Goal: Transaction & Acquisition: Book appointment/travel/reservation

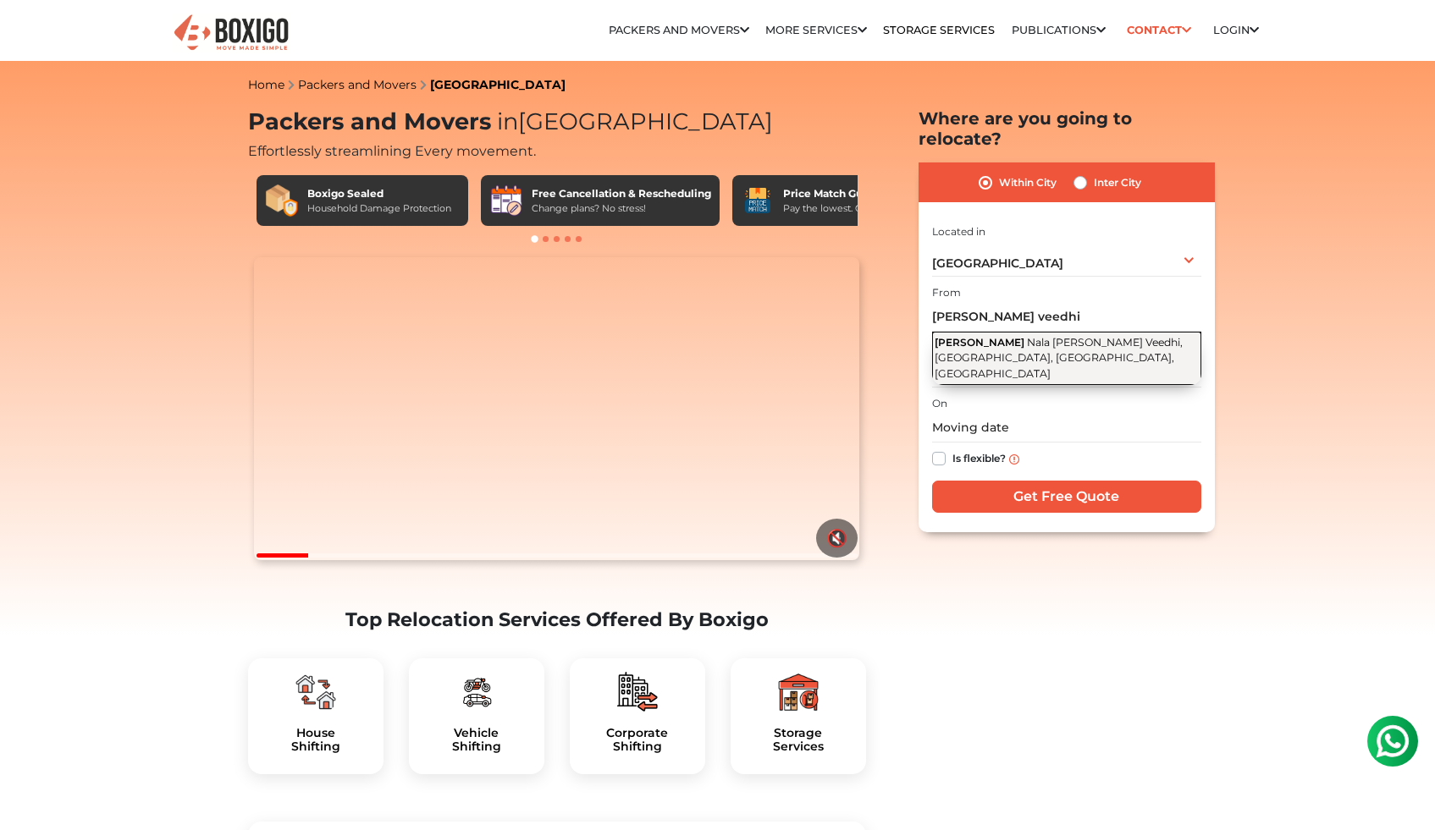
click at [1017, 336] on span "Nala [PERSON_NAME] Veedhi, [GEOGRAPHIC_DATA], [GEOGRAPHIC_DATA], [GEOGRAPHIC_DA…" at bounding box center [1059, 358] width 248 height 44
type input "[PERSON_NAME] Veedhi, Nala [PERSON_NAME][GEOGRAPHIC_DATA] Veedhi, [GEOGRAPHIC_D…"
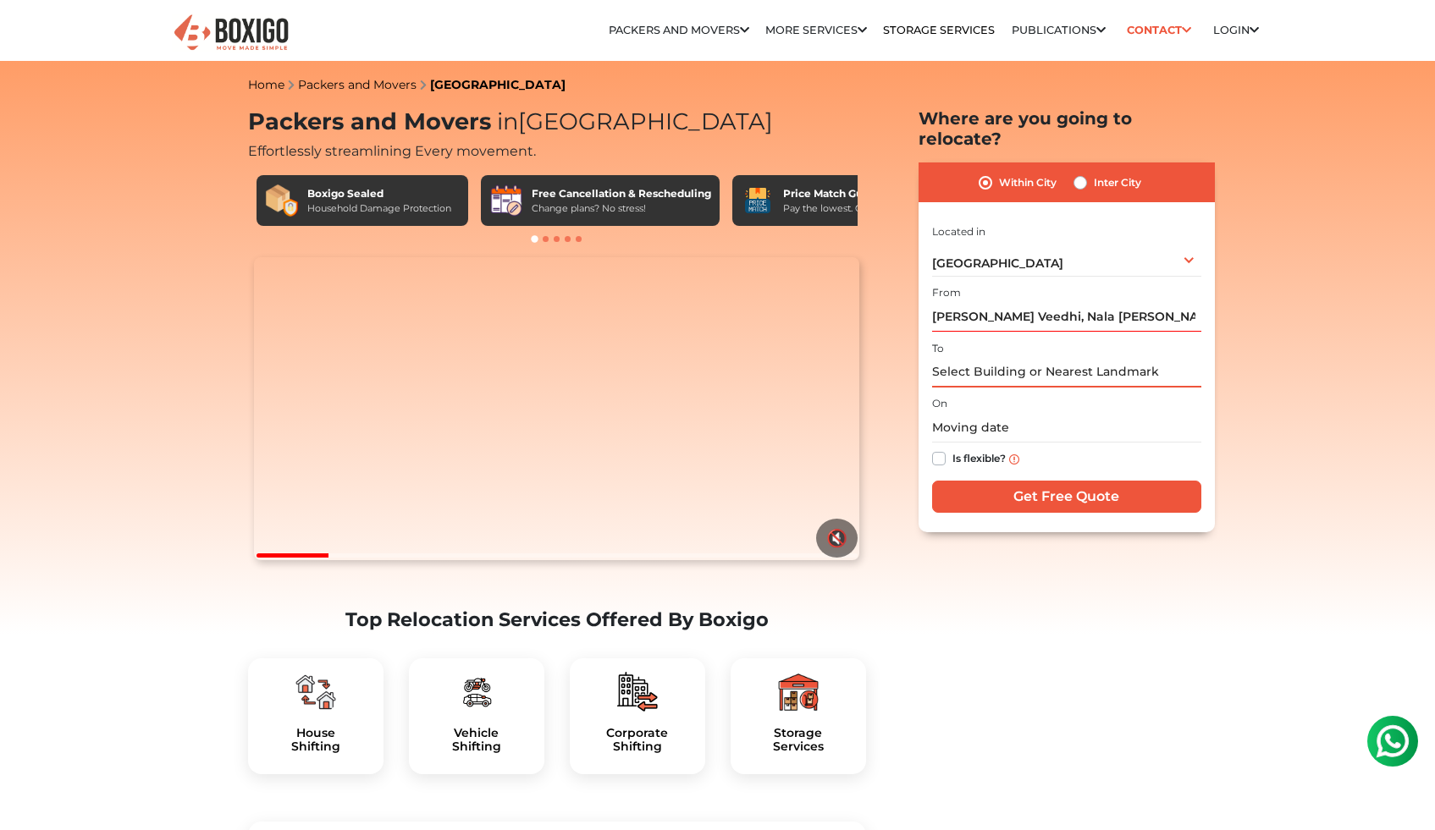
click at [992, 358] on input "text" at bounding box center [1066, 373] width 269 height 30
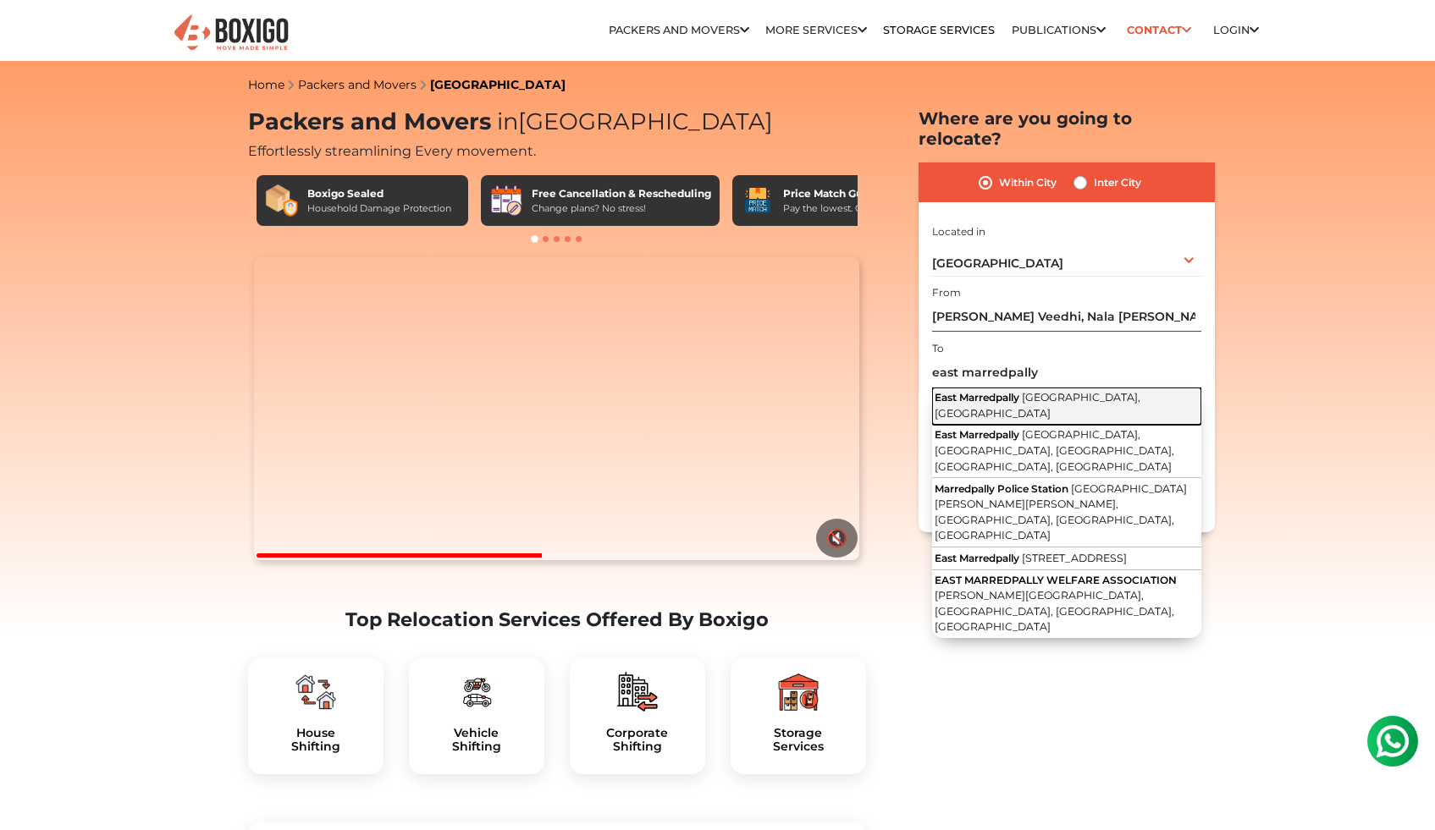
click at [1019, 391] on span "East Marredpally" at bounding box center [977, 397] width 85 height 13
type input "East Marredpally, [GEOGRAPHIC_DATA], [GEOGRAPHIC_DATA]"
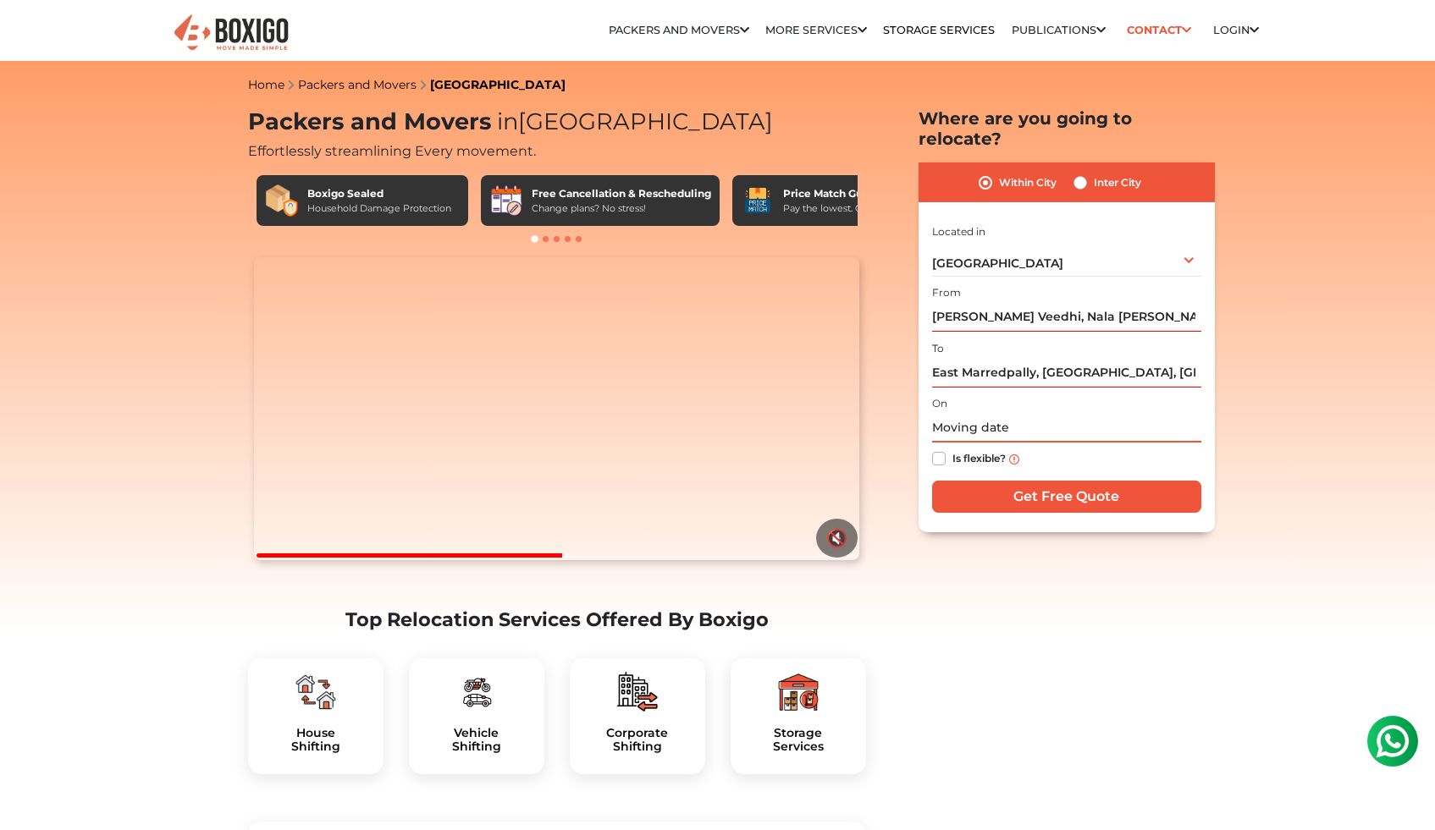
click at [979, 414] on input "text" at bounding box center [1066, 428] width 269 height 30
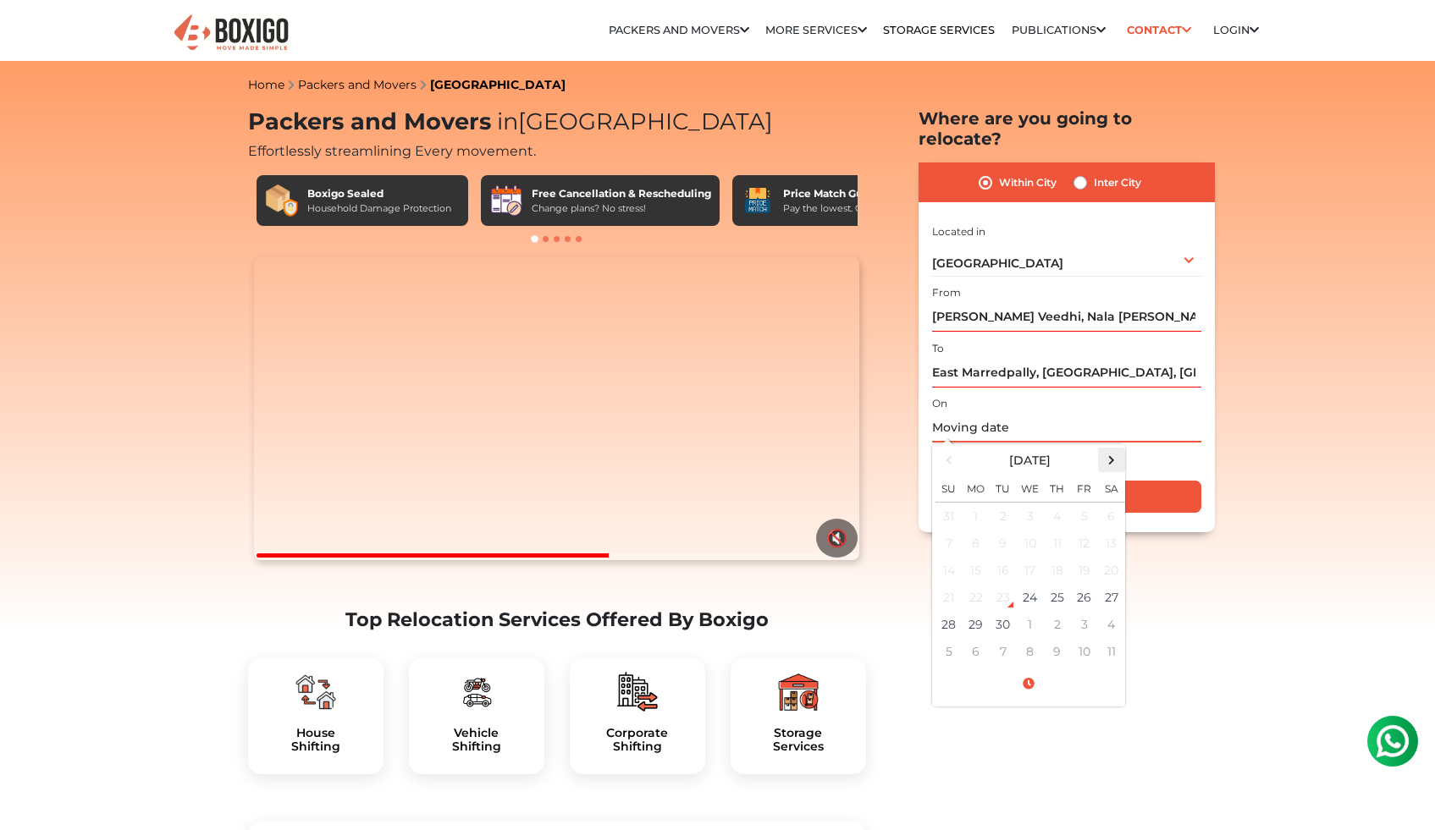
click at [1109, 450] on span at bounding box center [1111, 460] width 23 height 23
click at [1027, 503] on td "1" at bounding box center [1030, 517] width 27 height 28
type input "[DATE] 12:00 AM"
click at [1014, 414] on input "[DATE] 12:00 AM" at bounding box center [1066, 428] width 269 height 30
click at [1027, 670] on span at bounding box center [1028, 685] width 186 height 30
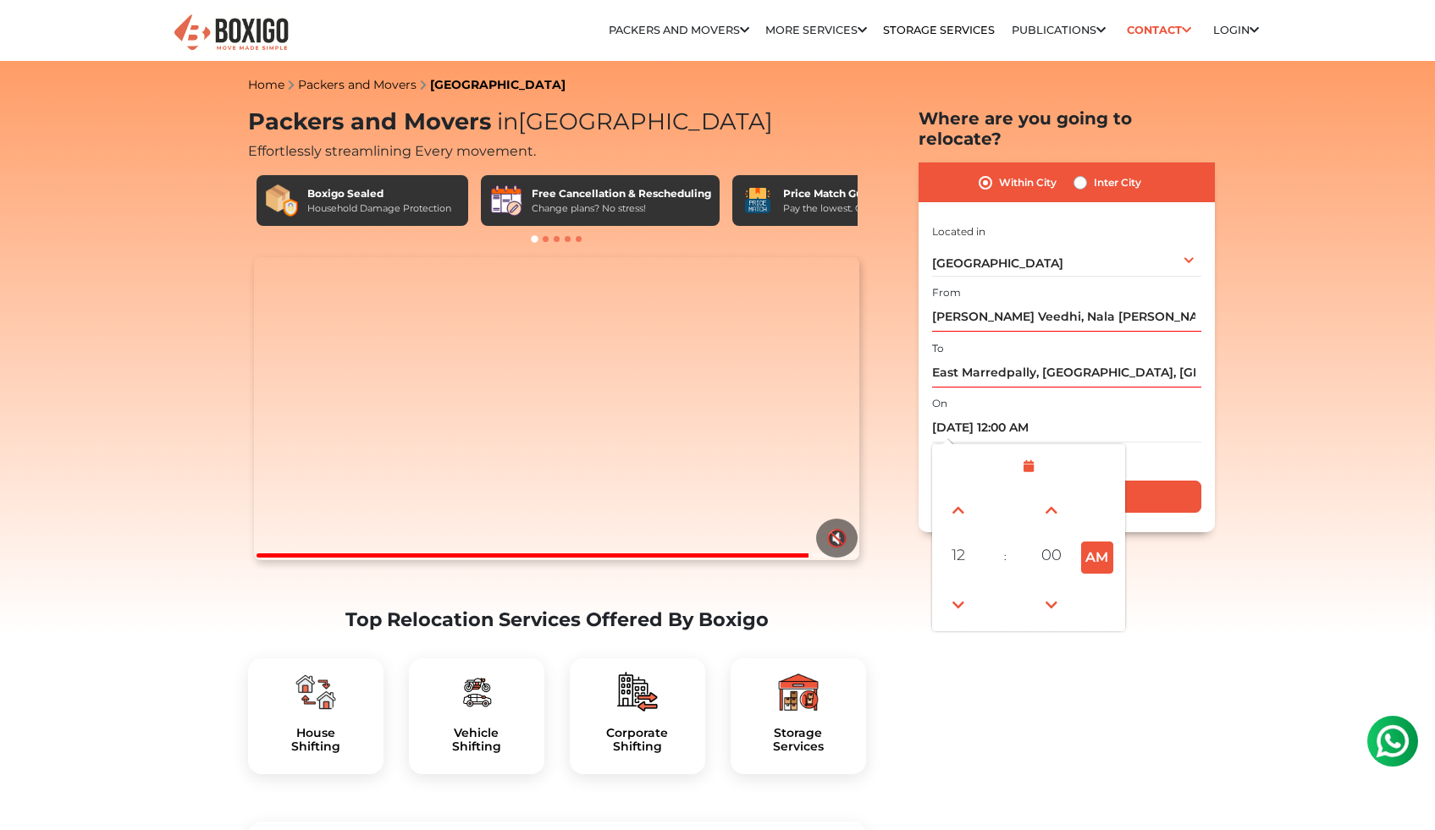
click at [1128, 443] on div "Is flexible?" at bounding box center [1066, 459] width 269 height 33
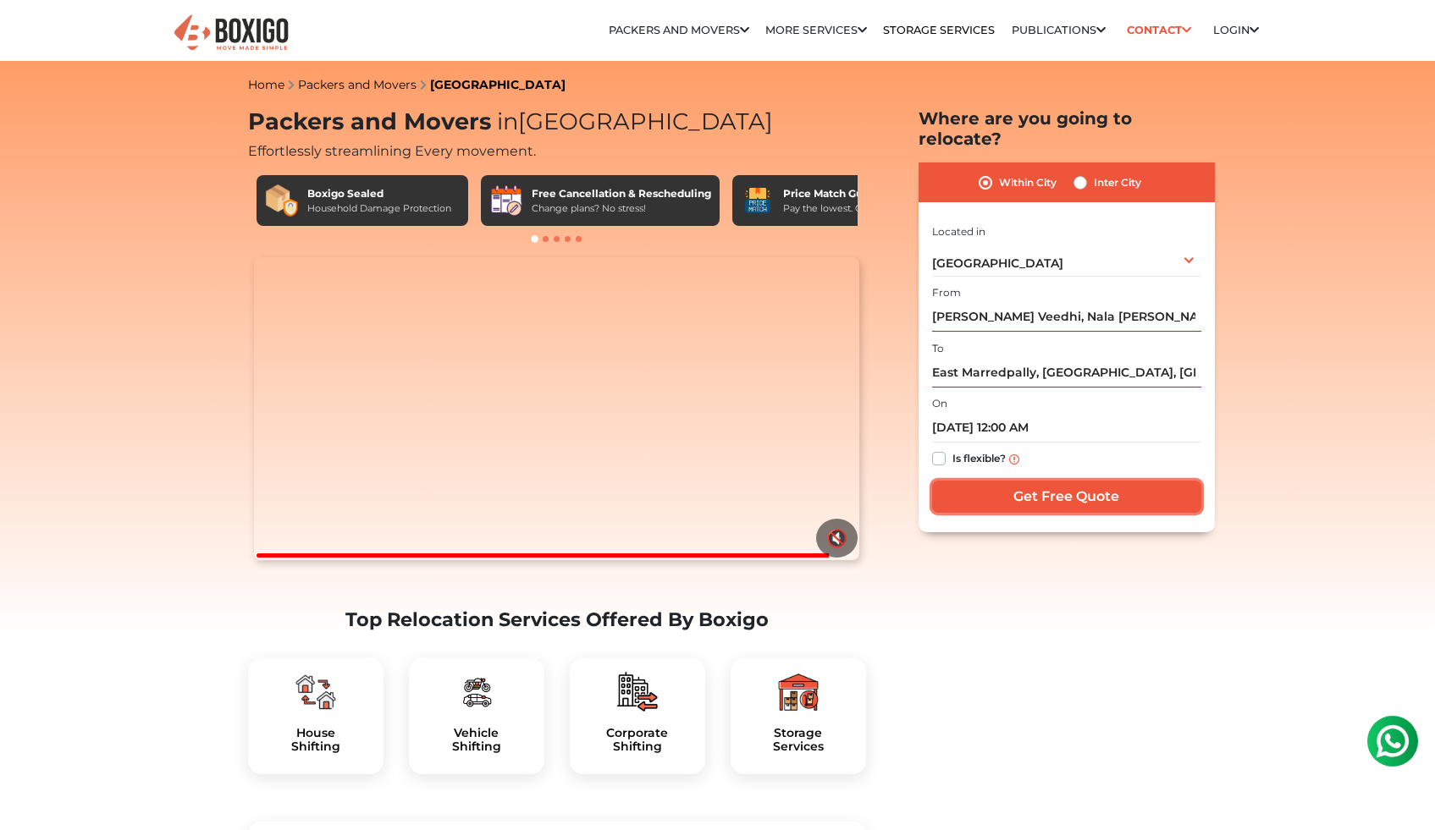
click at [1143, 481] on input "Get Free Quote" at bounding box center [1066, 497] width 269 height 32
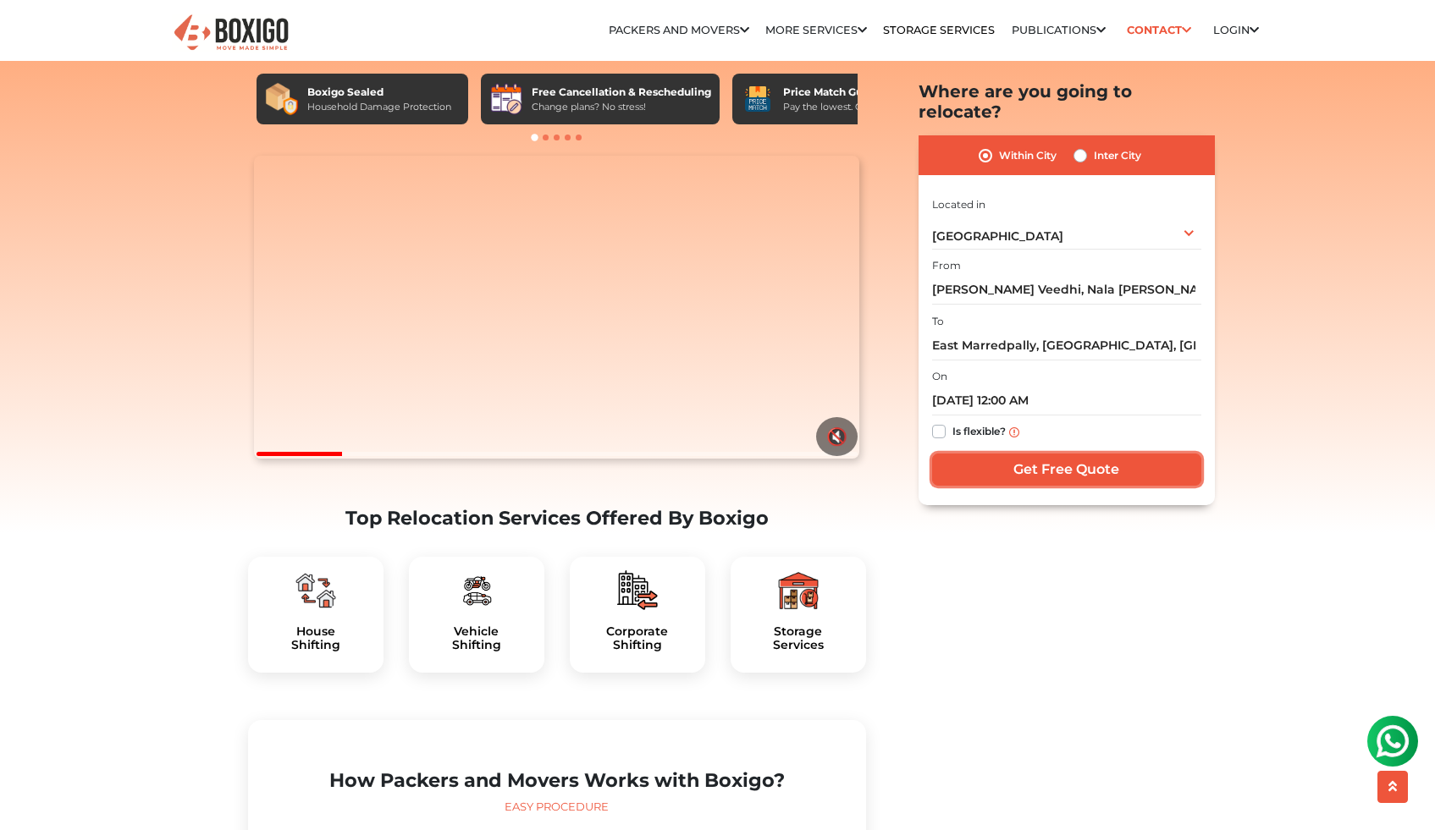
scroll to position [159, 0]
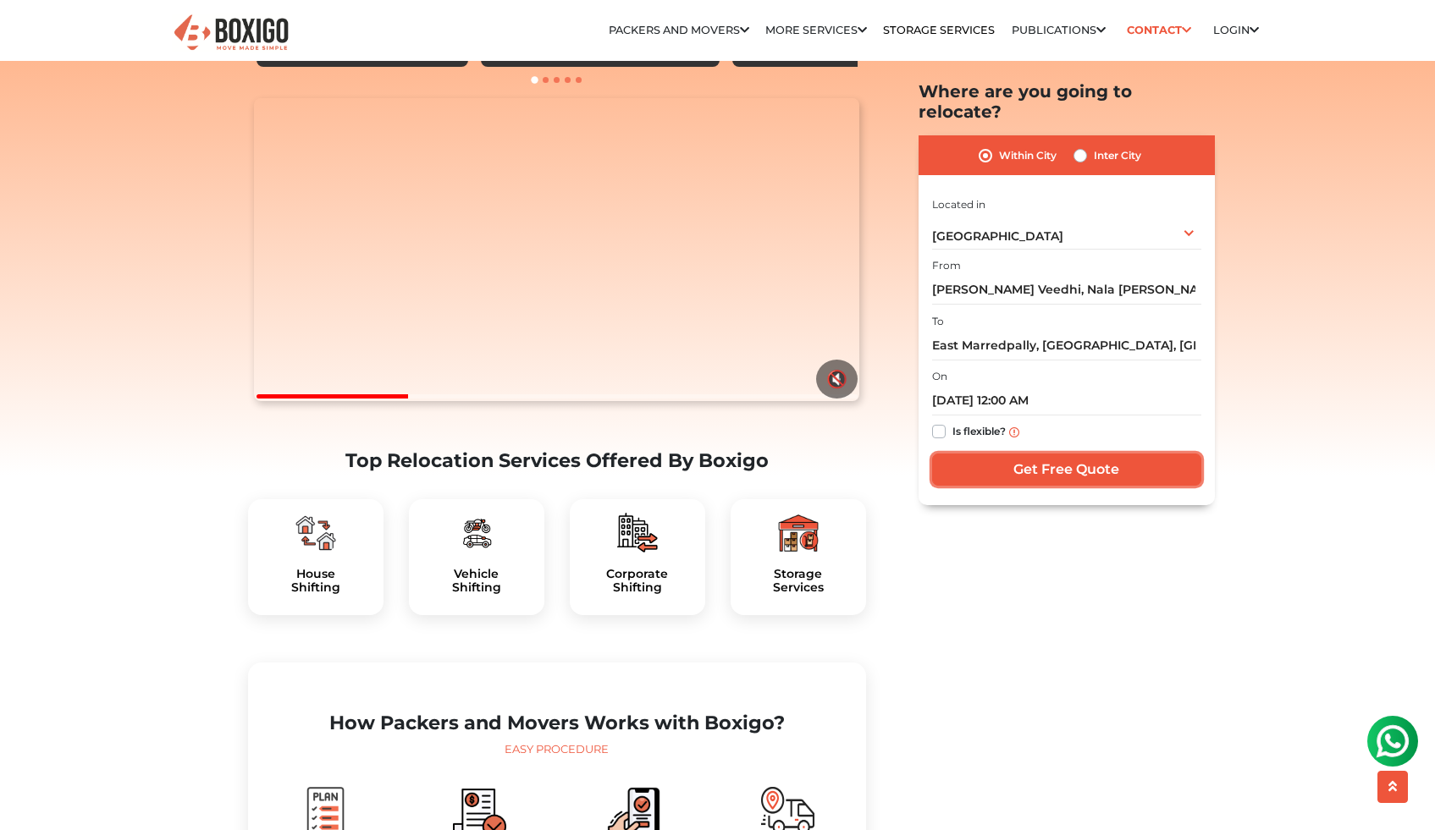
click at [1045, 455] on input "Get Free Quote" at bounding box center [1066, 471] width 269 height 32
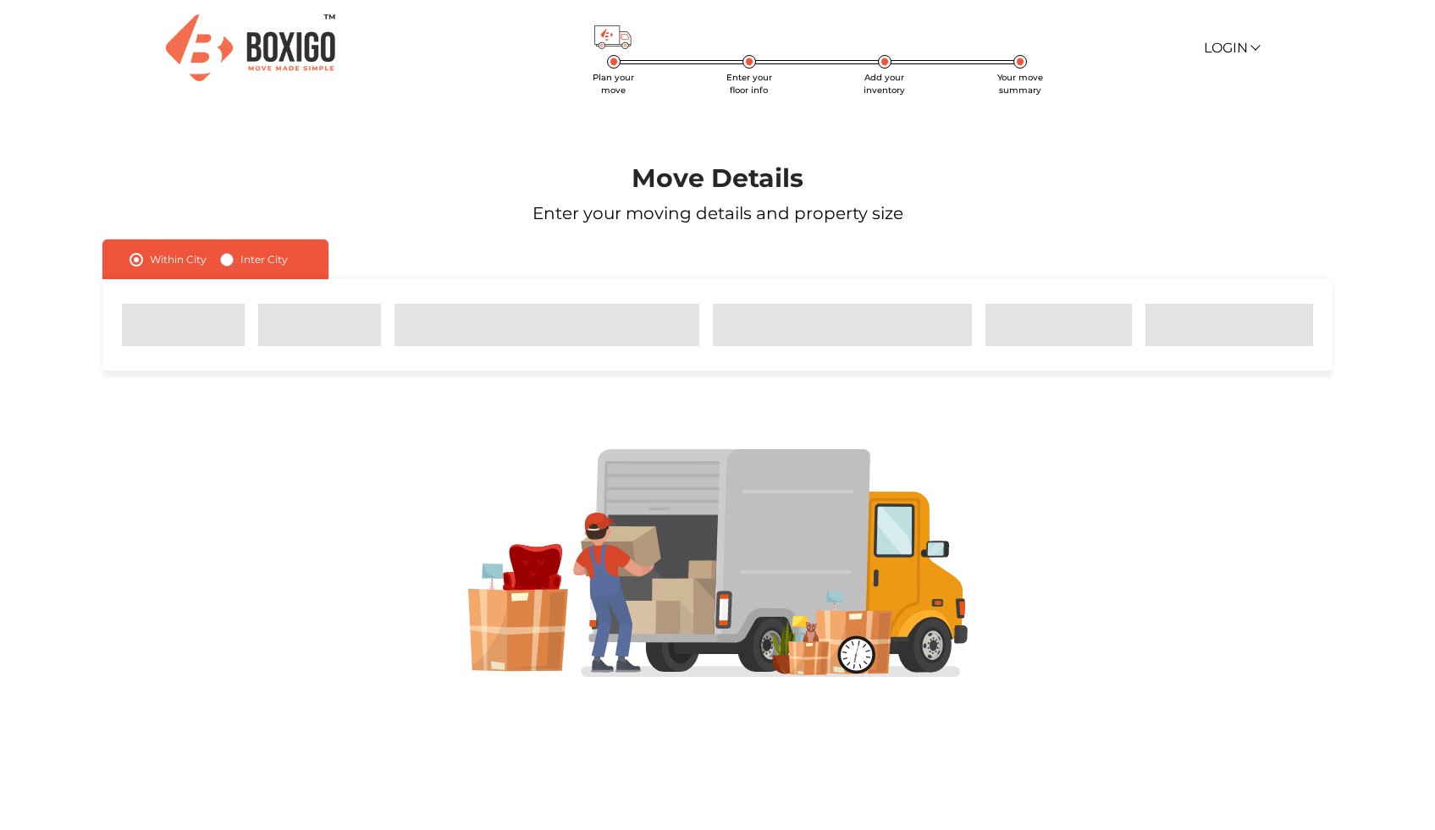
click at [165, 335] on span at bounding box center [183, 325] width 123 height 42
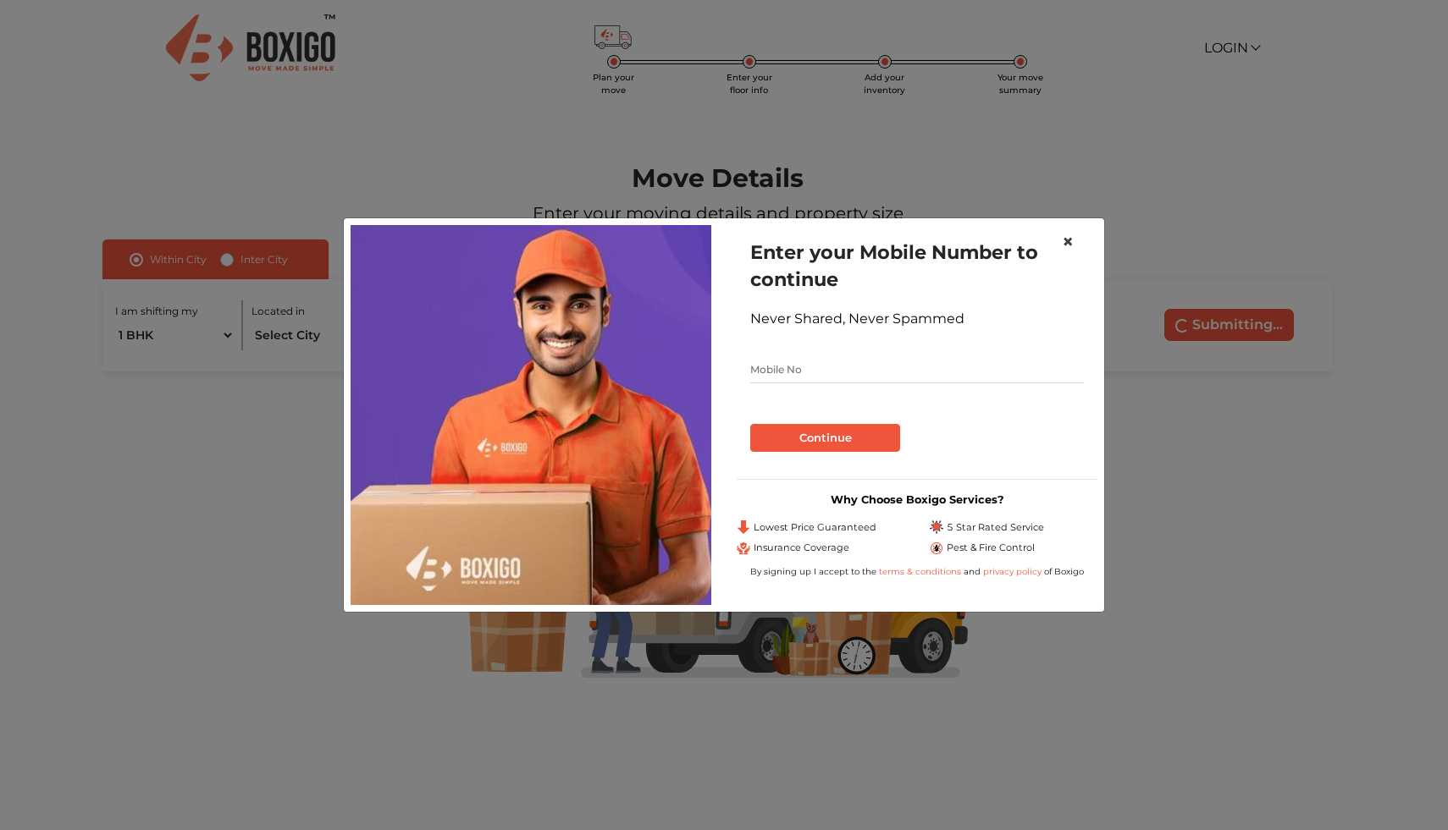
click at [1068, 241] on span "×" at bounding box center [1068, 241] width 12 height 25
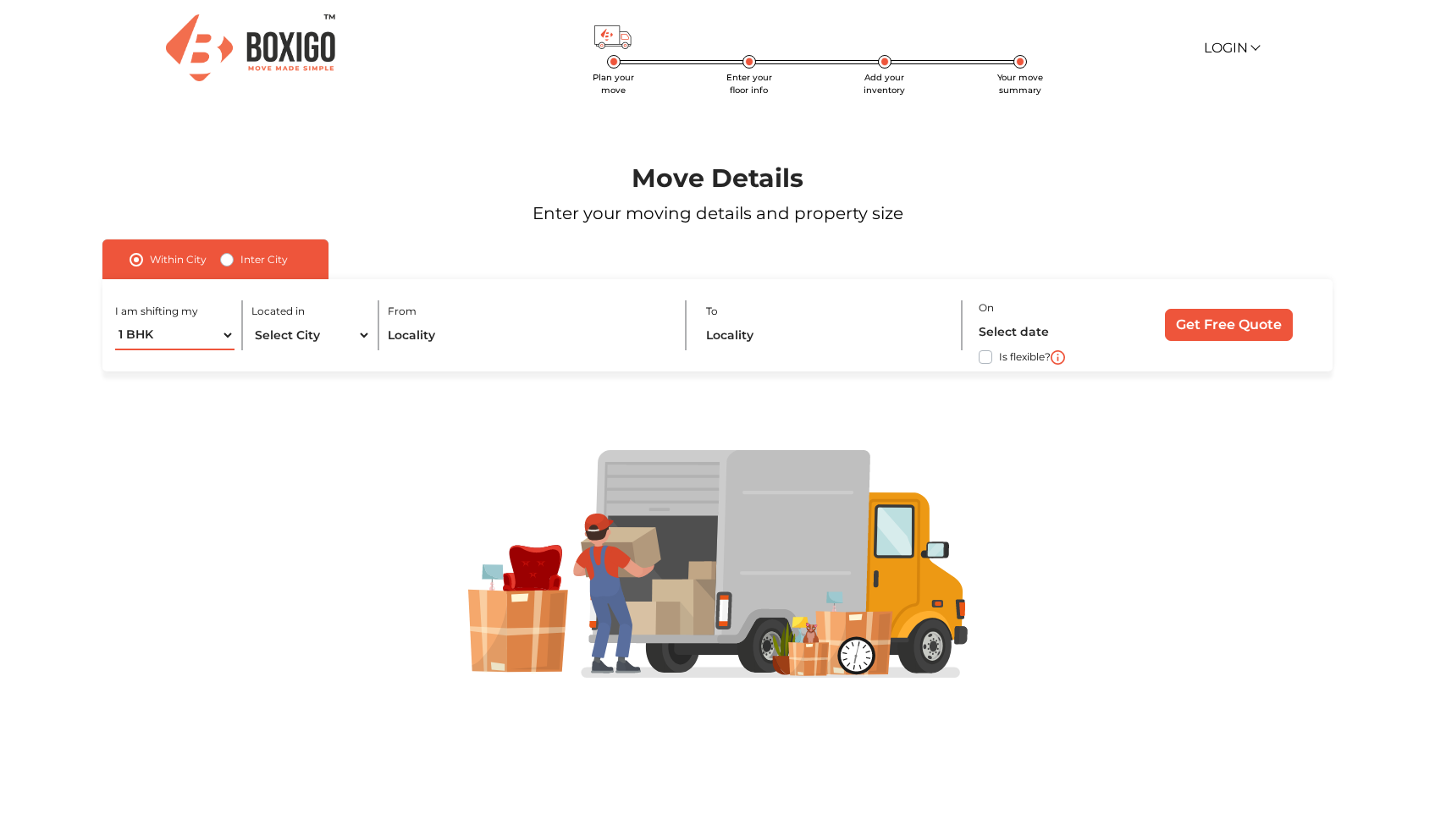
click at [206, 334] on select "1 BHK 2 BHK 3 BHK 3 + BHK FEW ITEMS" at bounding box center [174, 336] width 119 height 30
click at [115, 321] on select "1 BHK 2 BHK 3 BHK 3 + BHK FEW ITEMS" at bounding box center [174, 336] width 119 height 30
click at [203, 342] on select "1 BHK 2 BHK 3 BHK 3 + BHK FEW ITEMS" at bounding box center [174, 336] width 119 height 30
select select "3 BHK"
click at [115, 321] on select "1 BHK 2 BHK 3 BHK 3 + BHK FEW ITEMS" at bounding box center [174, 336] width 119 height 30
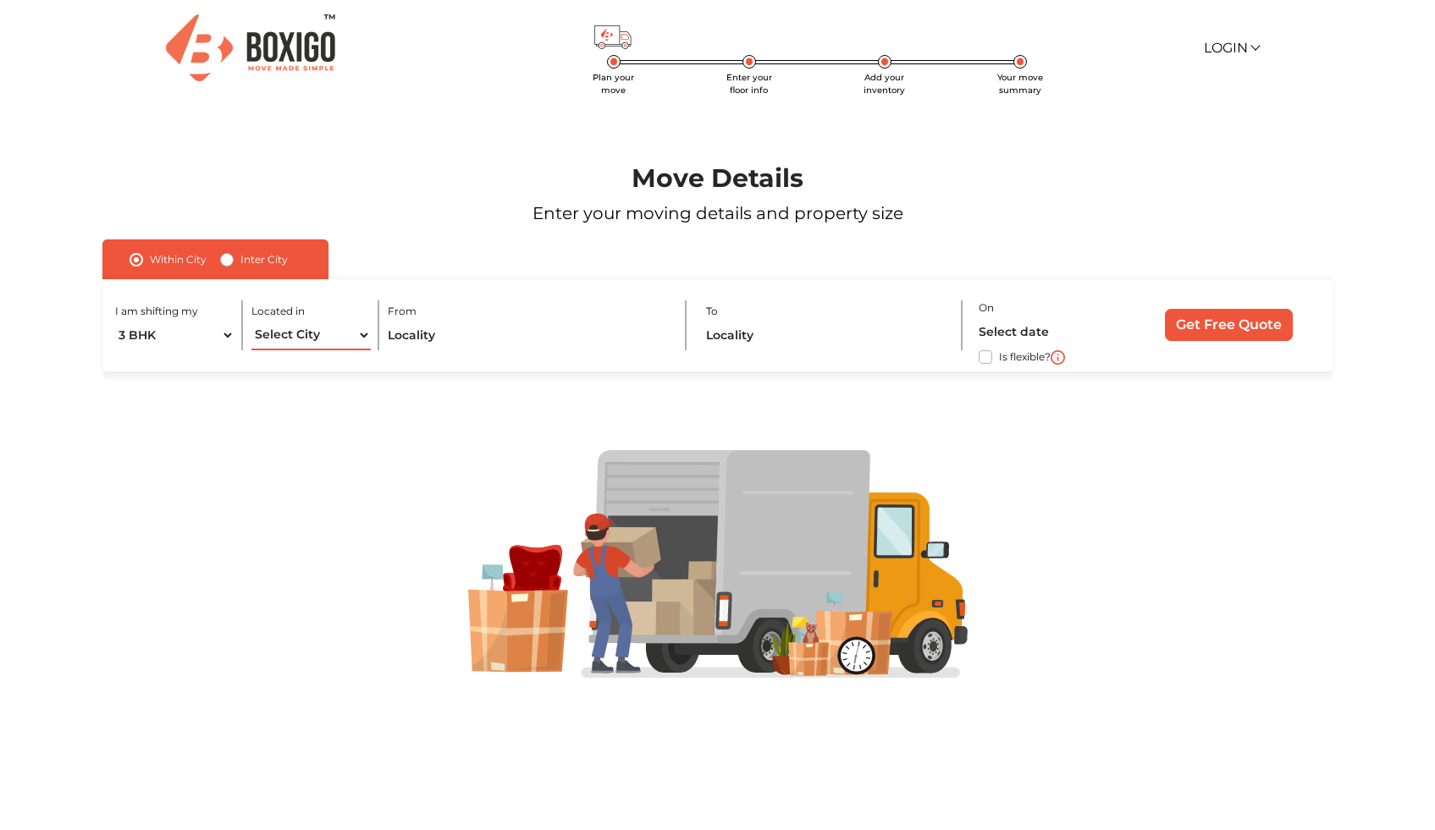
click at [334, 333] on select "Select City [GEOGRAPHIC_DATA] [GEOGRAPHIC_DATA] [GEOGRAPHIC_DATA] [GEOGRAPHIC_D…" at bounding box center [310, 336] width 119 height 30
select select "[GEOGRAPHIC_DATA]"
click at [251, 321] on select "Select City [GEOGRAPHIC_DATA] [GEOGRAPHIC_DATA] [GEOGRAPHIC_DATA] [GEOGRAPHIC_D…" at bounding box center [310, 336] width 119 height 30
click at [447, 330] on input "text" at bounding box center [529, 336] width 282 height 30
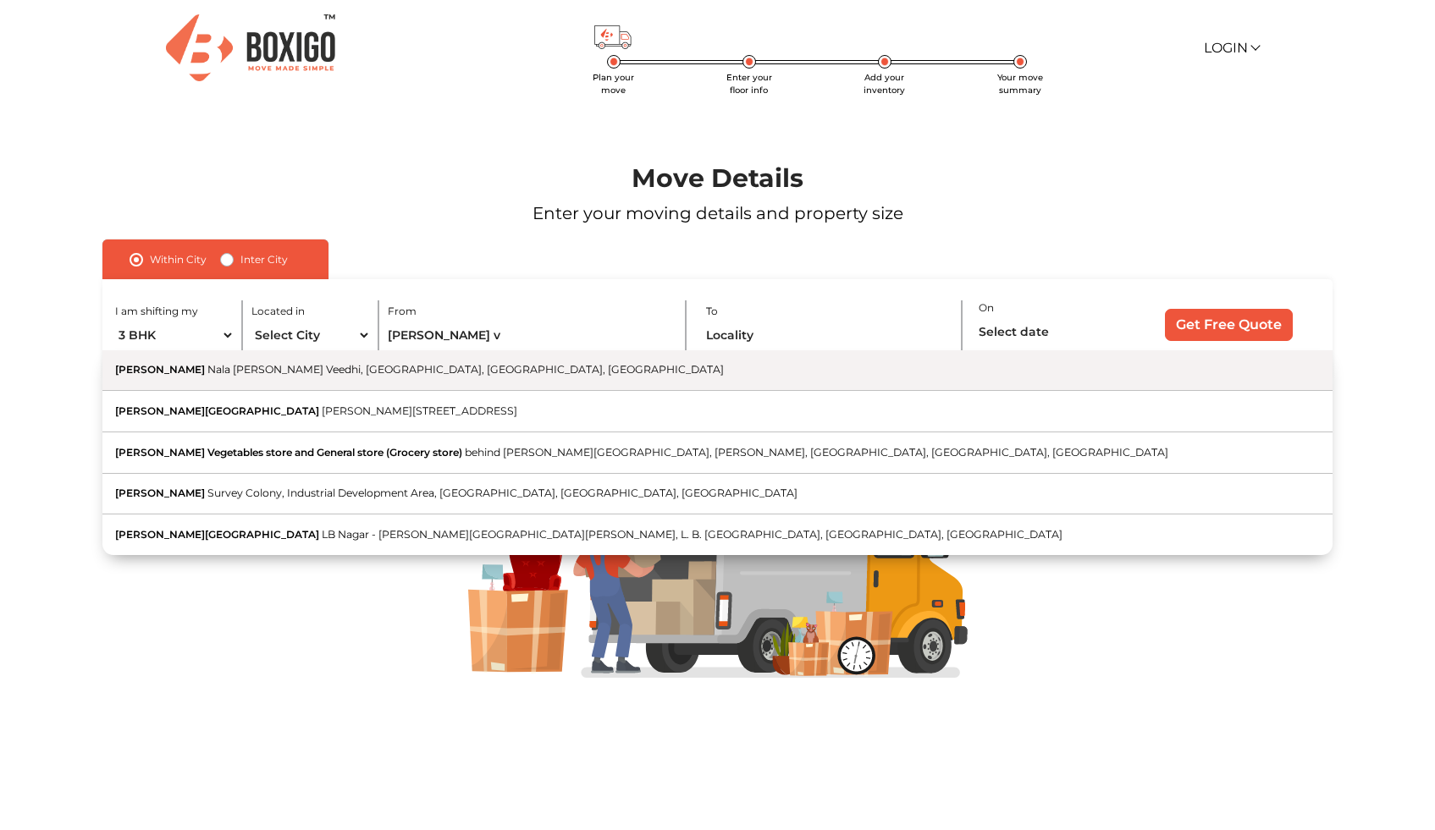
click at [337, 372] on span "Nala [PERSON_NAME] Veedhi, [GEOGRAPHIC_DATA], [GEOGRAPHIC_DATA], [GEOGRAPHIC_DA…" at bounding box center [465, 369] width 516 height 13
type input "[PERSON_NAME] Veedhi, Nala [PERSON_NAME][GEOGRAPHIC_DATA] Veedhi, [GEOGRAPHIC_D…"
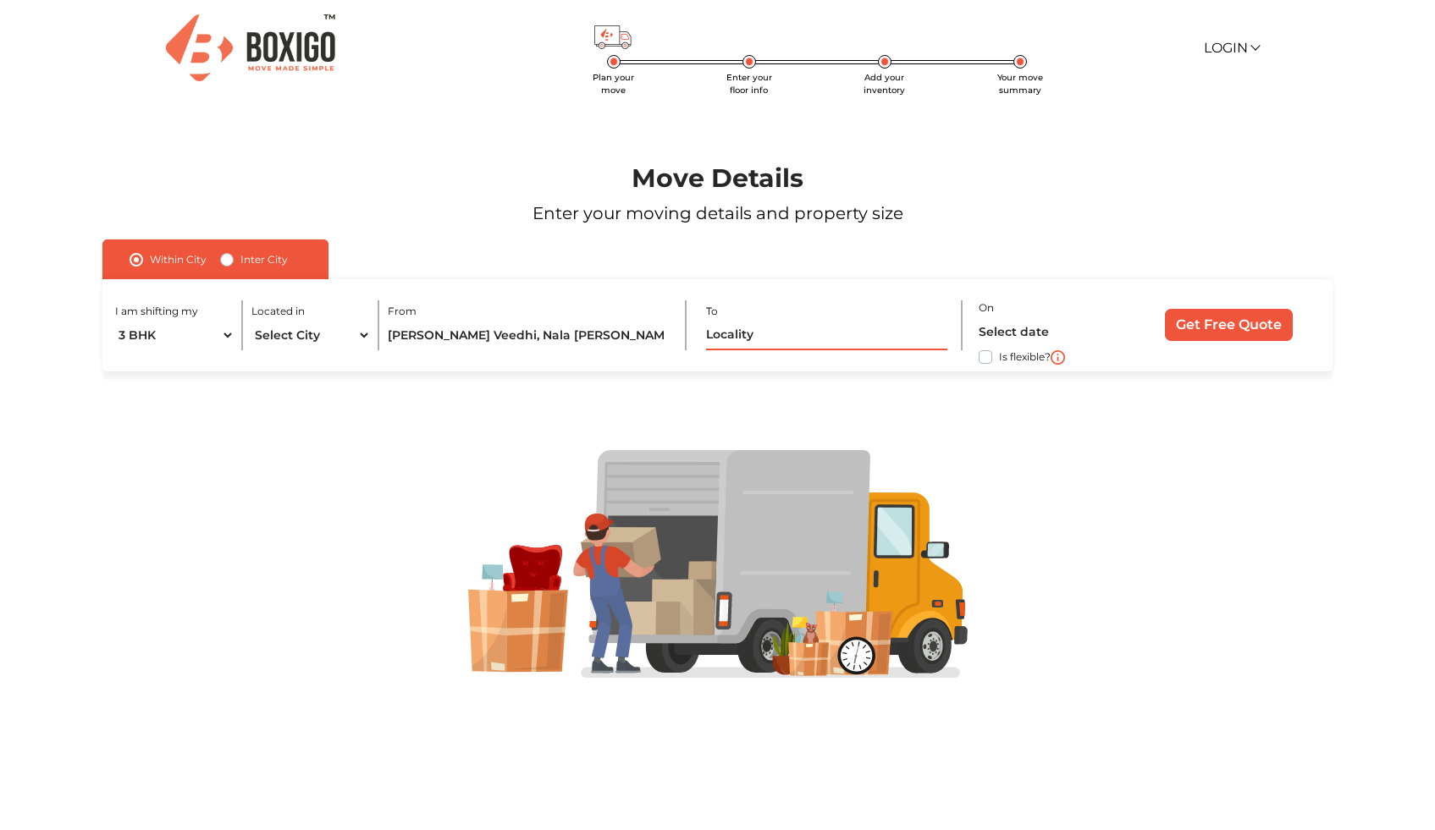
click at [741, 335] on input "text" at bounding box center [826, 336] width 241 height 30
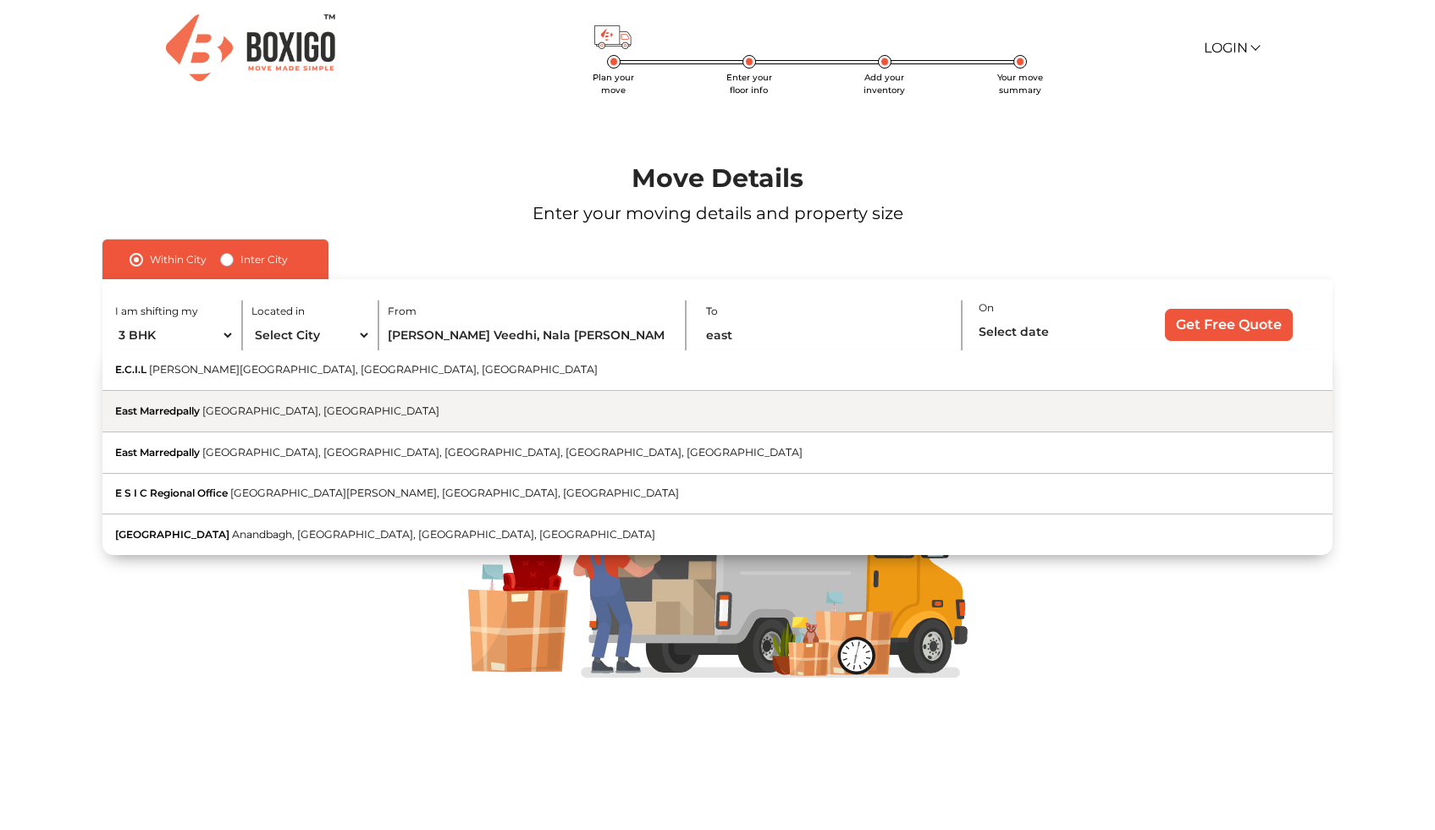
click at [325, 406] on span "[GEOGRAPHIC_DATA], [GEOGRAPHIC_DATA]" at bounding box center [320, 411] width 237 height 13
type input "East Marredpally, [GEOGRAPHIC_DATA], [GEOGRAPHIC_DATA]"
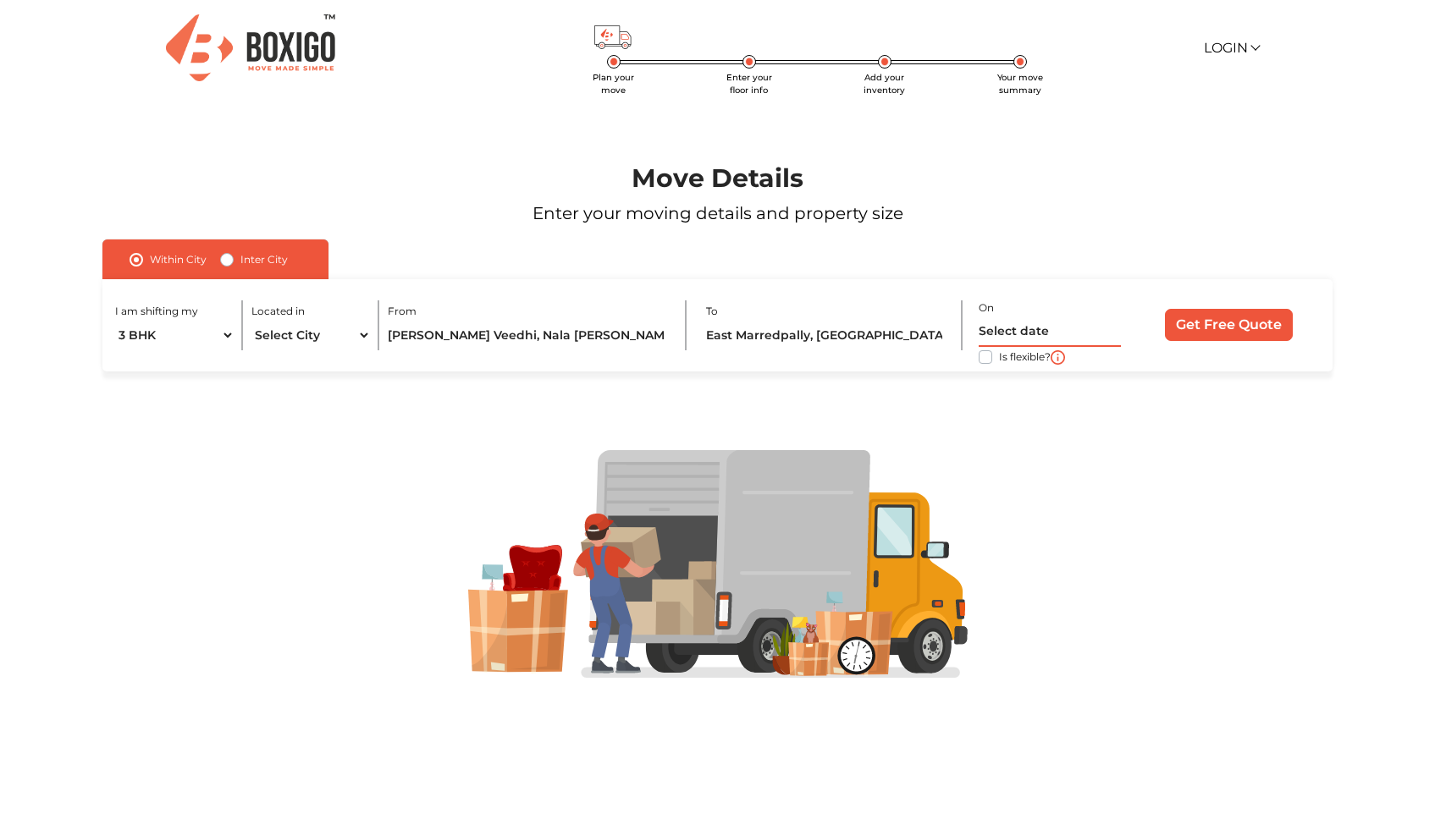
click at [1040, 329] on input "text" at bounding box center [1049, 332] width 141 height 30
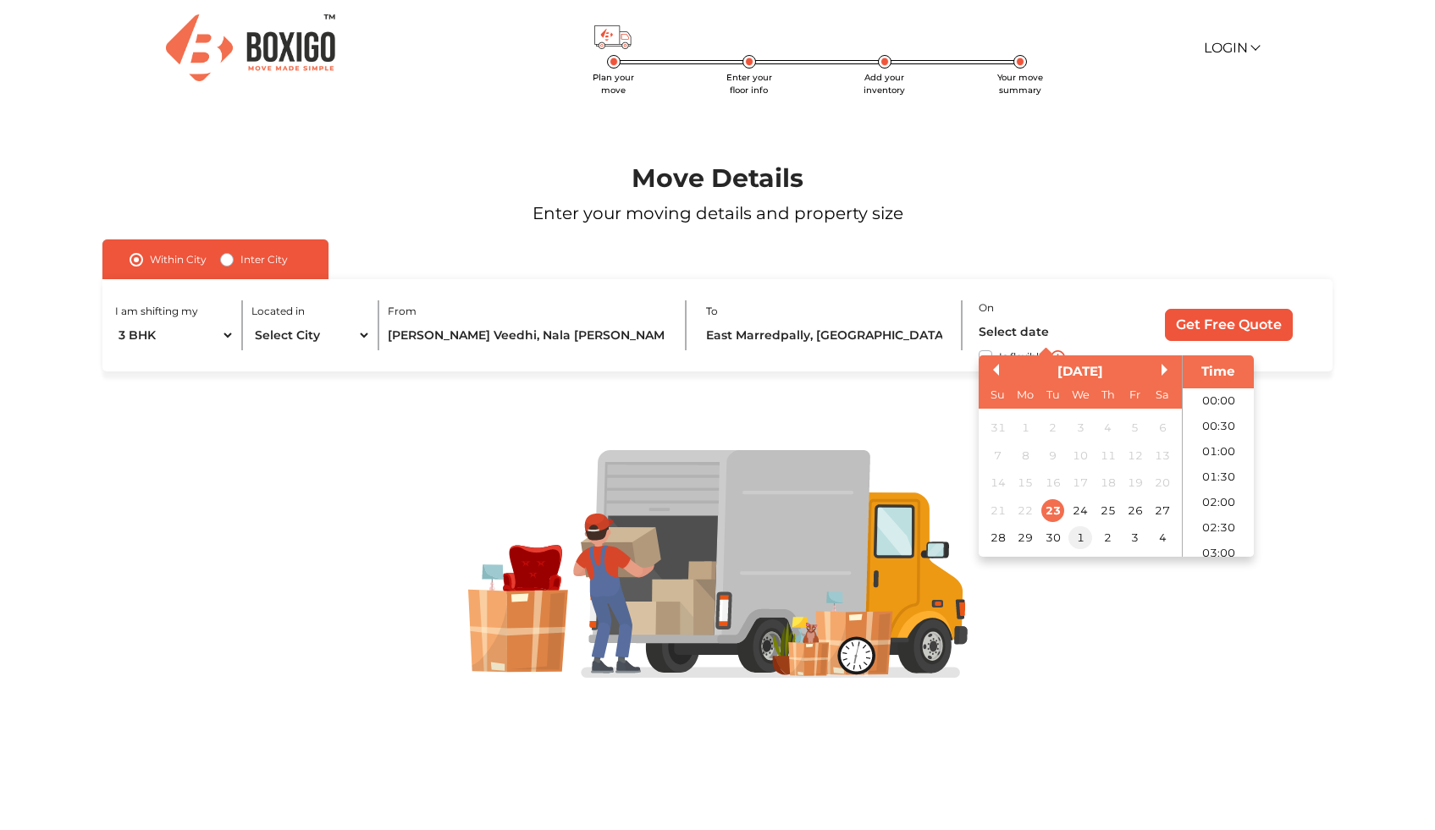
click at [1089, 540] on div "1" at bounding box center [1079, 538] width 23 height 23
click at [1211, 537] on li "07:00" at bounding box center [1219, 539] width 72 height 25
type input "[DATE] 7:00 AM"
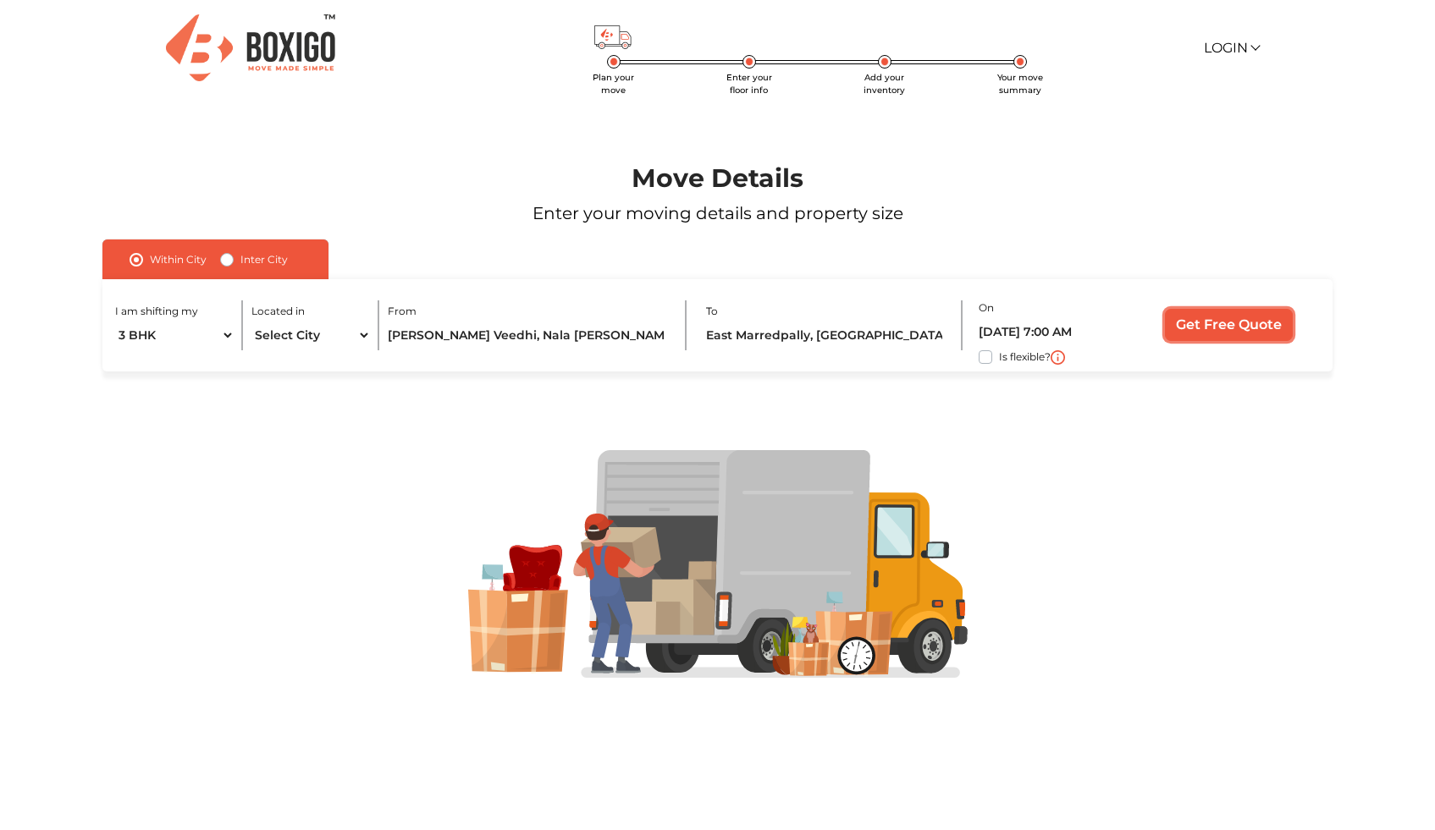
click at [1217, 327] on input "Get Free Quote" at bounding box center [1229, 325] width 128 height 32
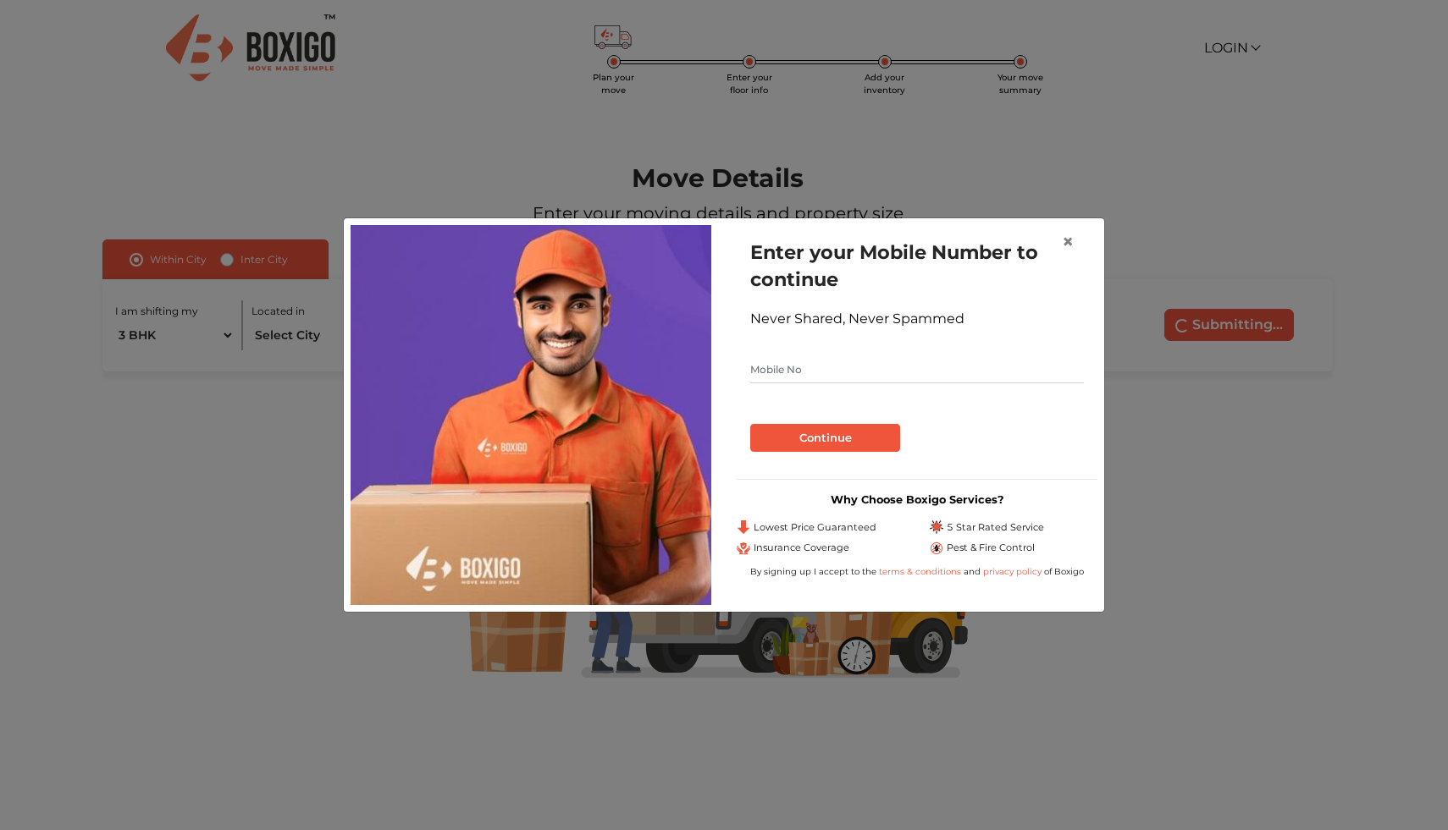
click at [847, 363] on input "text" at bounding box center [917, 369] width 334 height 27
type input "6755321457"
click at [808, 434] on button "Continue" at bounding box center [825, 438] width 150 height 29
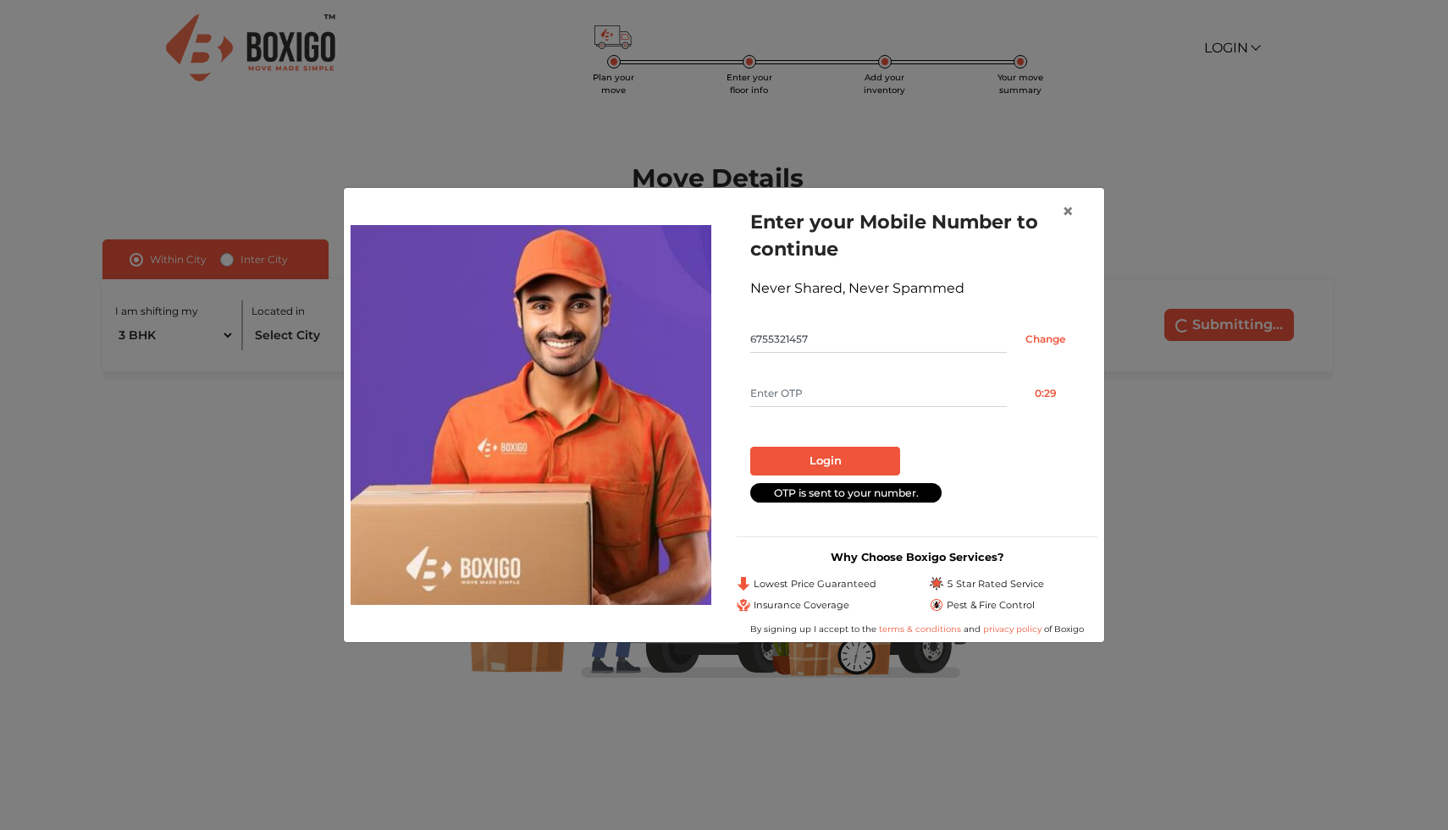
click at [810, 383] on input "text" at bounding box center [878, 393] width 257 height 27
type input "1457"
click at [804, 454] on button "Login" at bounding box center [825, 461] width 150 height 29
click at [817, 329] on input "6755321457" at bounding box center [878, 339] width 257 height 27
click at [1052, 336] on input "Change" at bounding box center [1045, 339] width 77 height 27
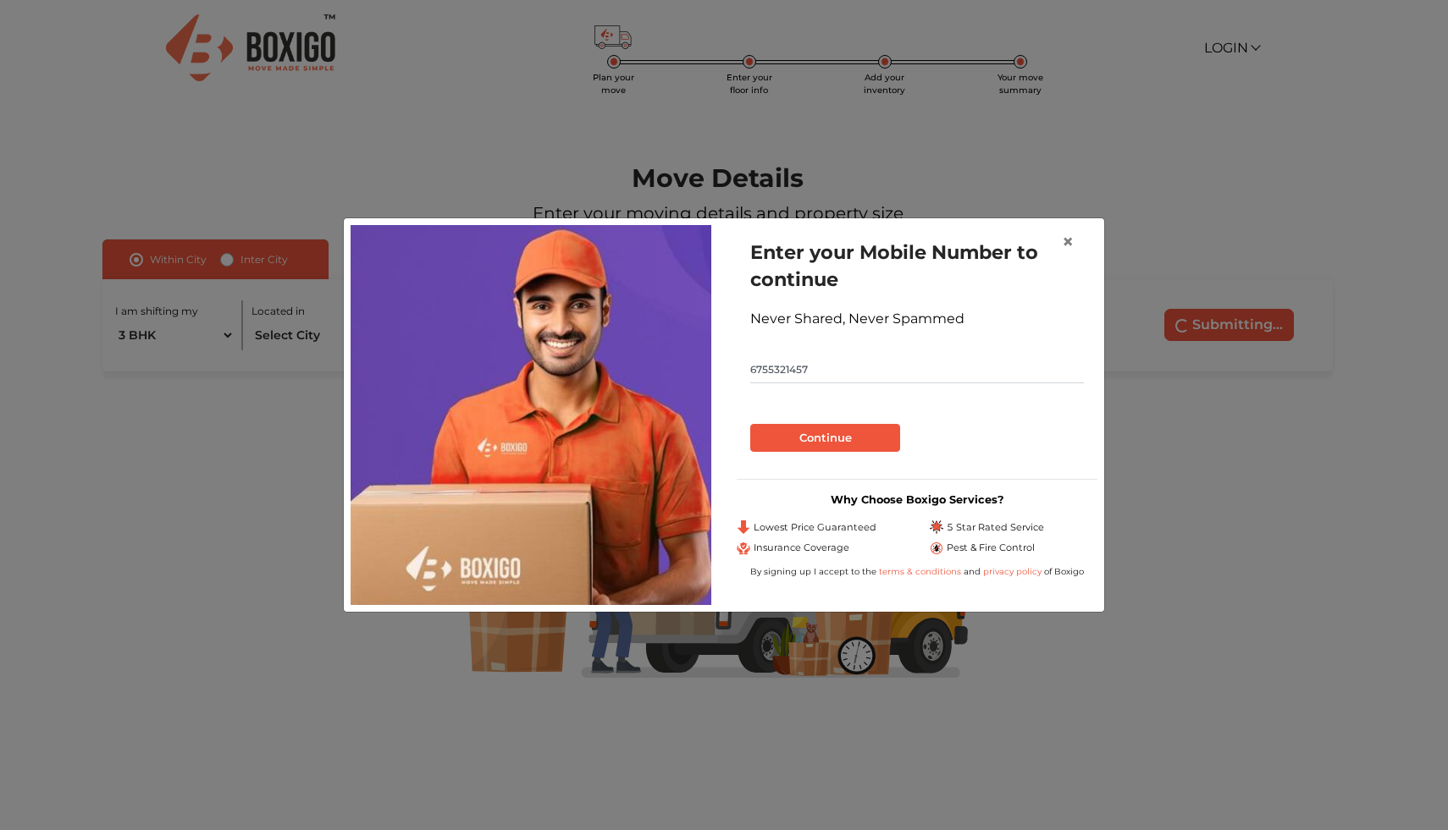
click at [781, 363] on input "6755321457" at bounding box center [917, 369] width 334 height 27
type input "9100305218"
click at [798, 433] on button "Continue" at bounding box center [825, 438] width 150 height 29
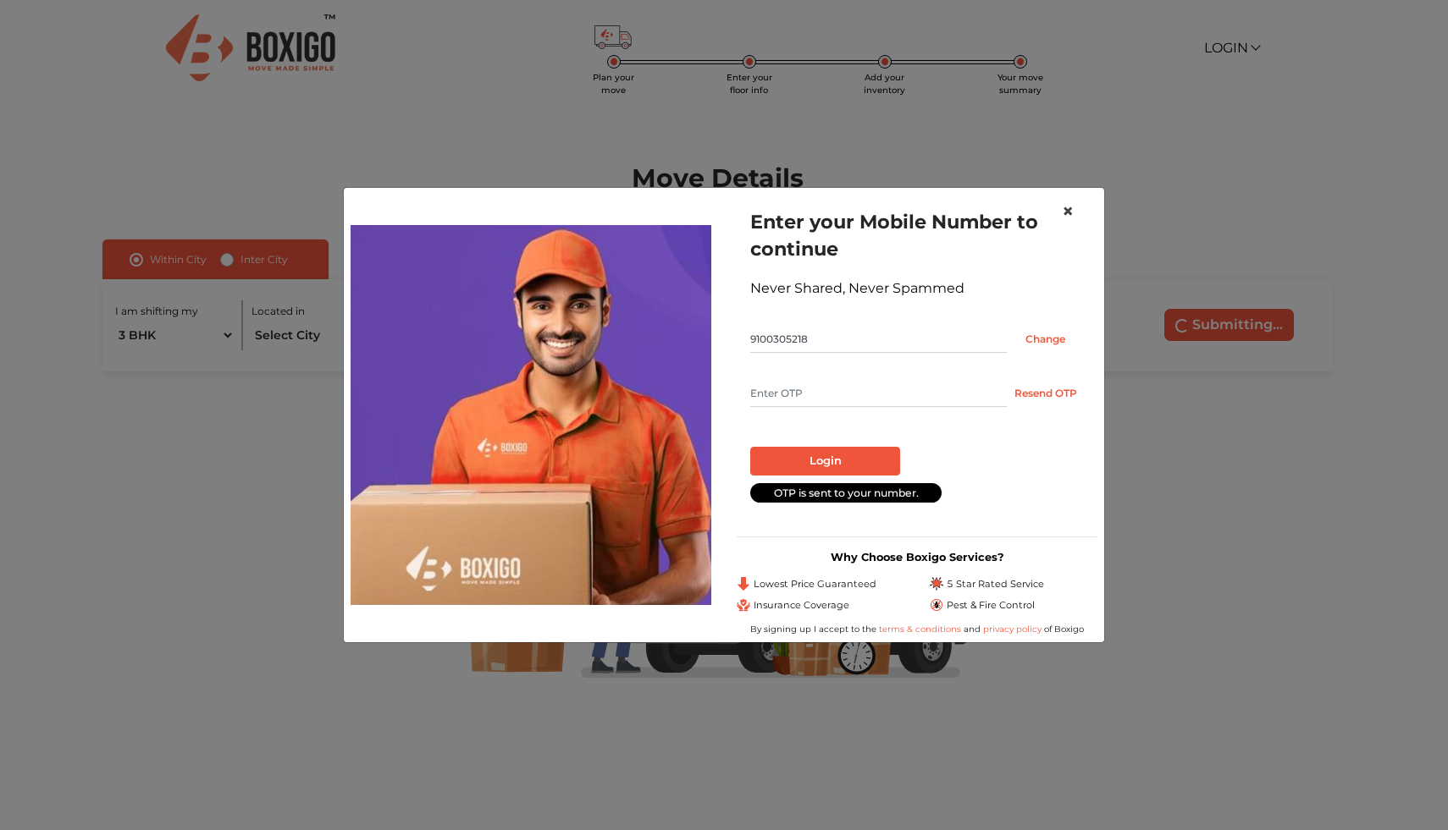
click at [1073, 207] on button "×" at bounding box center [1067, 211] width 39 height 47
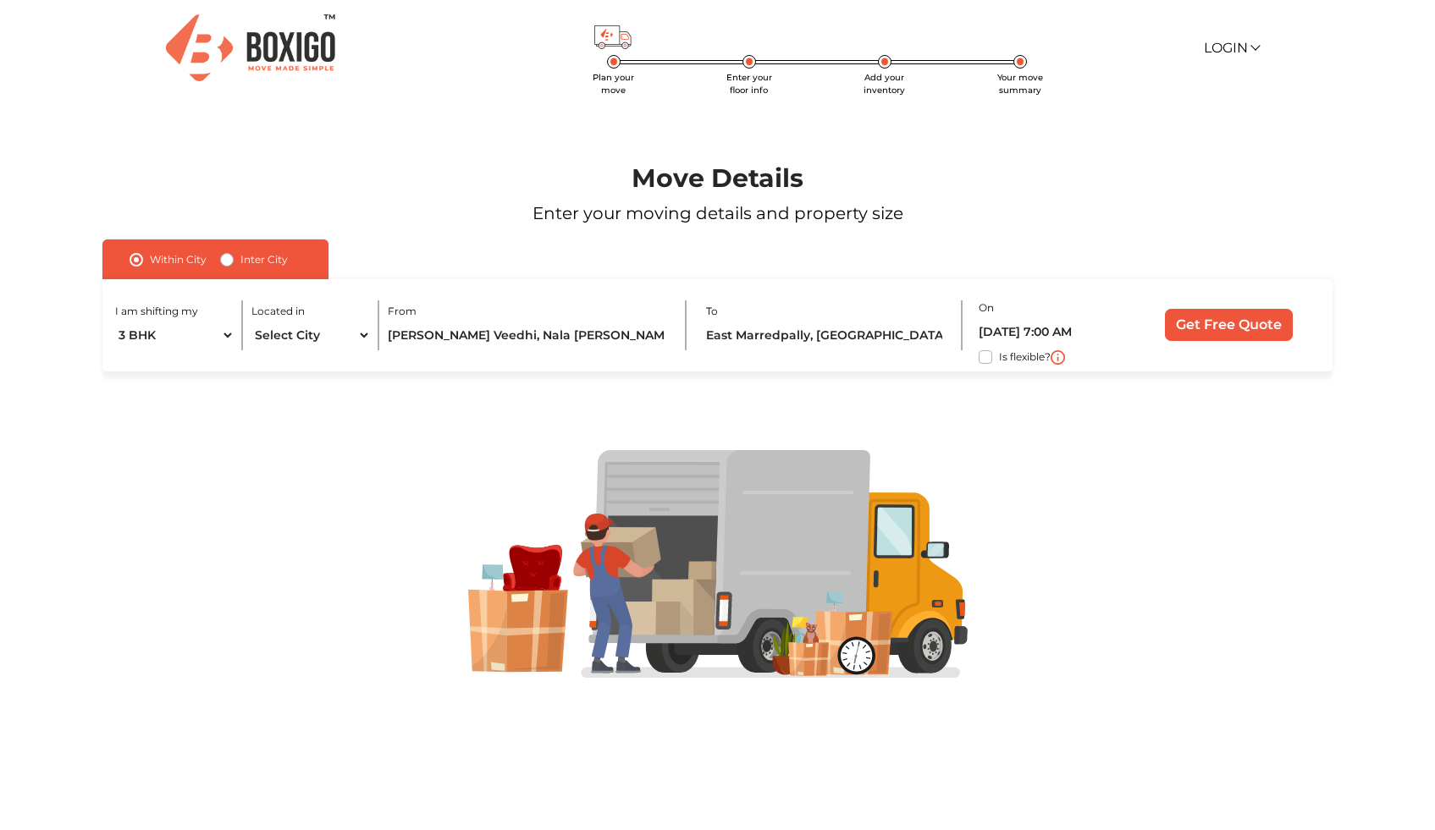
click at [1013, 80] on span "Your move summary" at bounding box center [1020, 84] width 46 height 24
